Goal: Navigation & Orientation: Find specific page/section

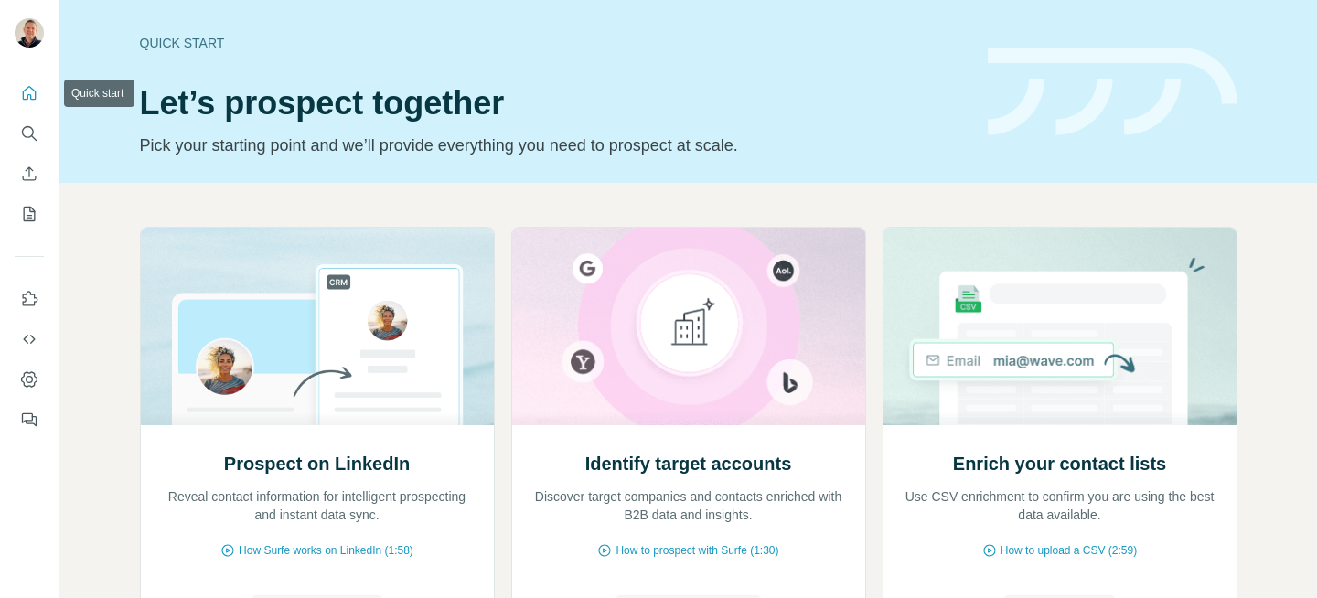
click at [32, 95] on icon "Quick start" at bounding box center [29, 93] width 18 height 18
click at [28, 211] on icon "My lists" at bounding box center [29, 214] width 18 height 18
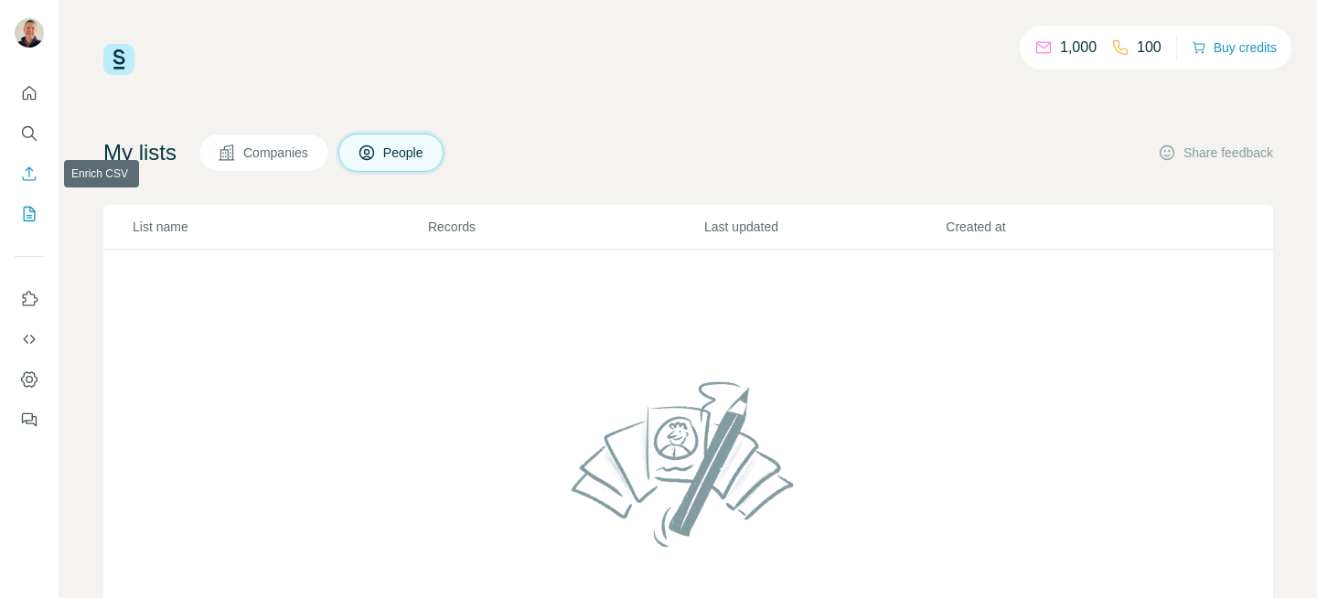
click at [29, 167] on icon "Enrich CSV" at bounding box center [30, 173] width 14 height 14
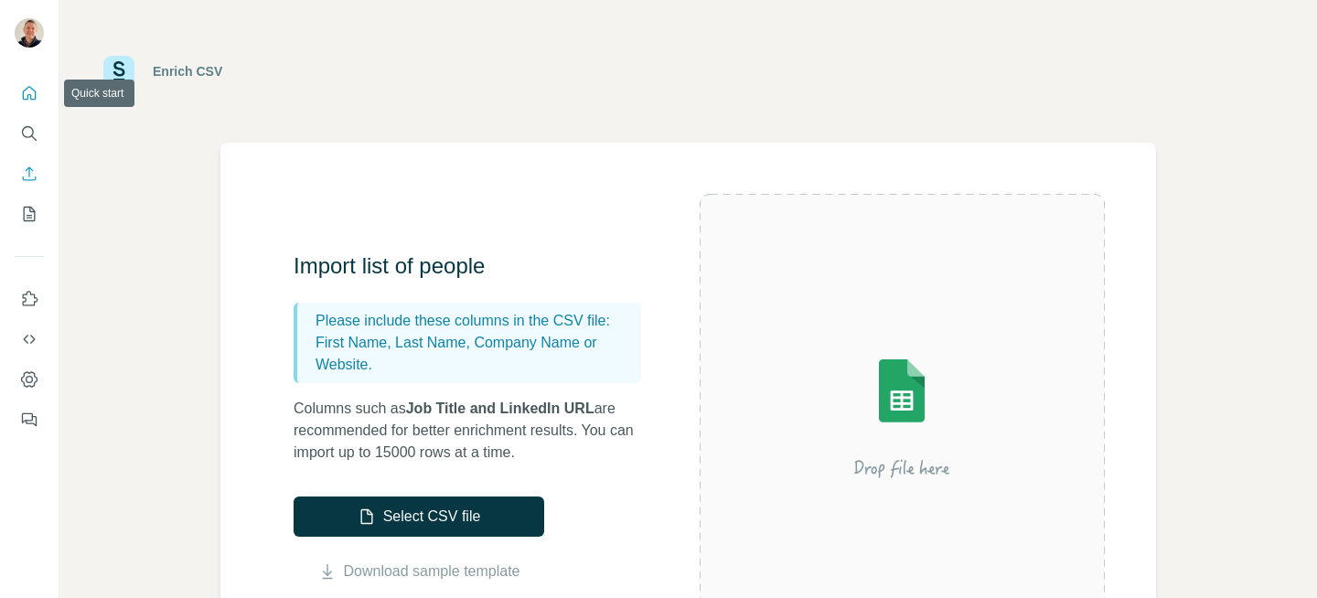
click at [30, 92] on icon "Quick start" at bounding box center [29, 93] width 18 height 18
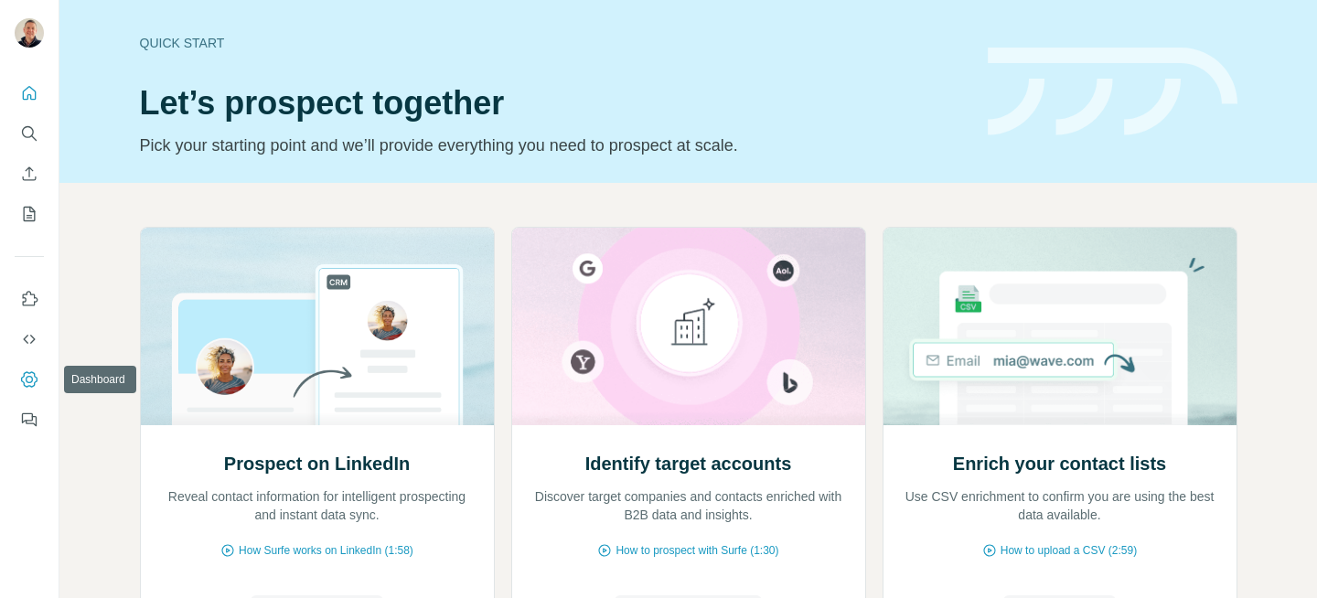
click at [29, 377] on icon "Dashboard" at bounding box center [29, 379] width 7 height 7
